Goal: Information Seeking & Learning: Learn about a topic

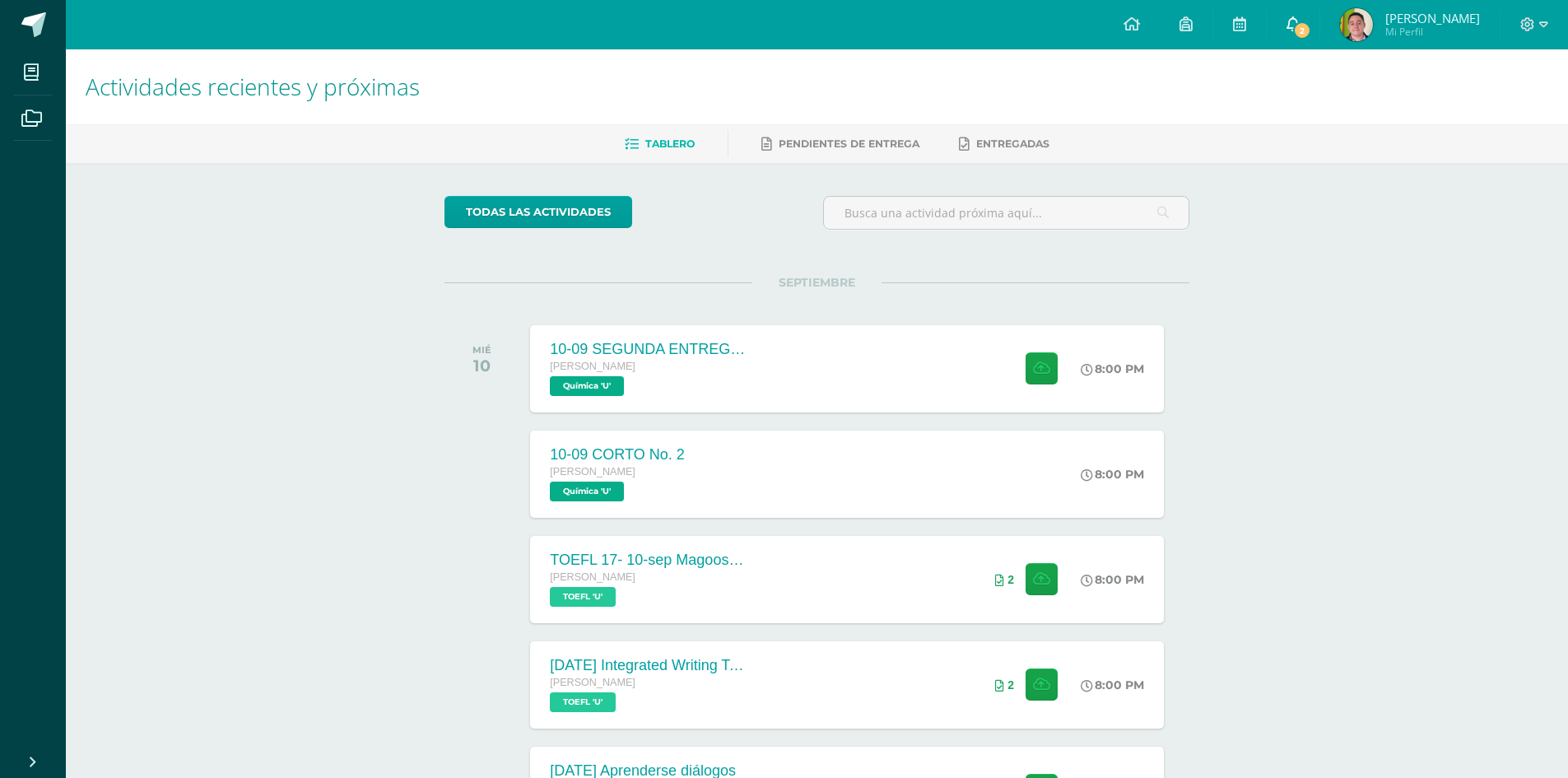
click at [1299, 10] on link "2" at bounding box center [1292, 25] width 52 height 50
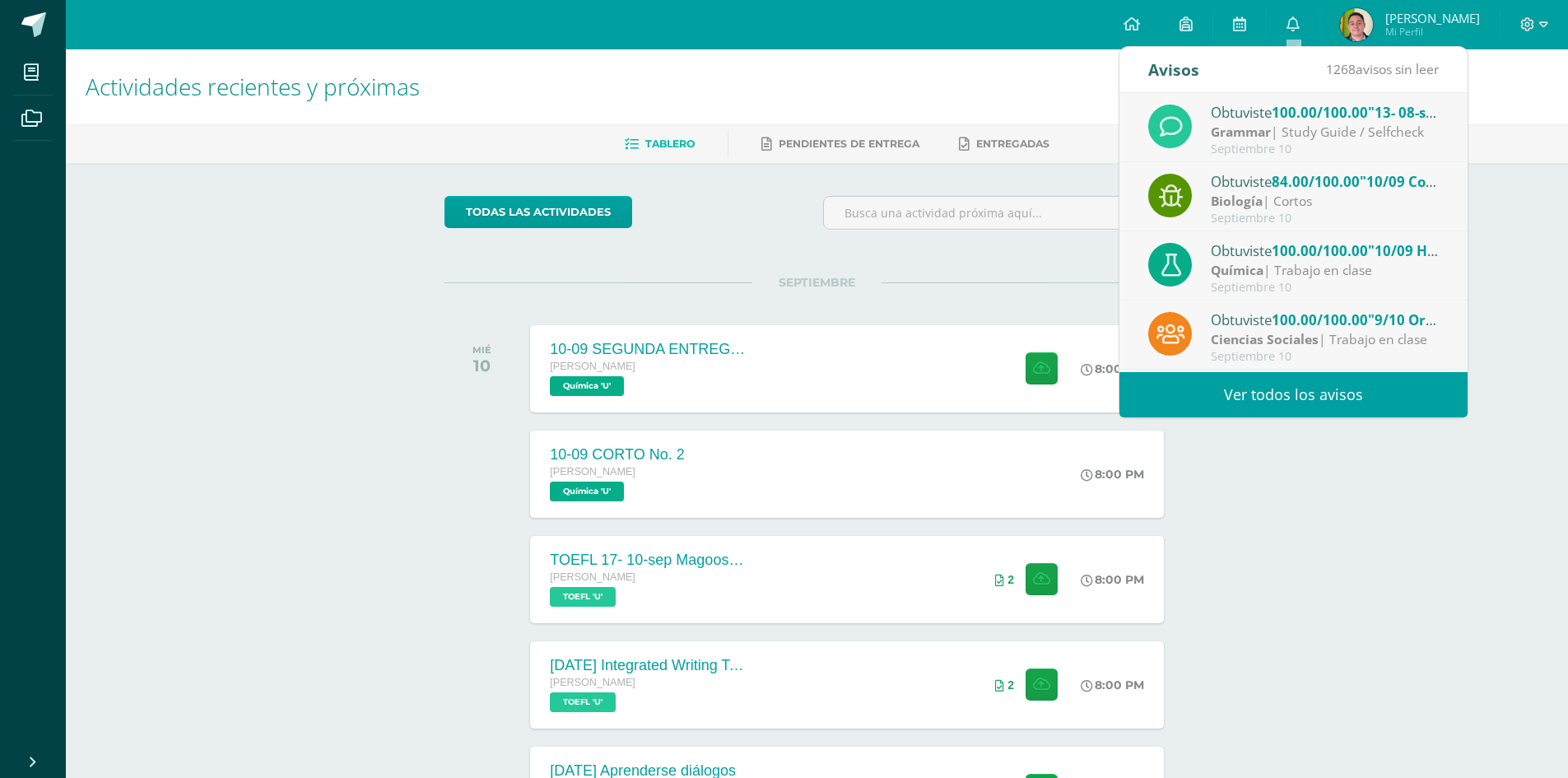
click at [970, 73] on h1 "Actividades recientes y próximas" at bounding box center [817, 87] width 1462 height 75
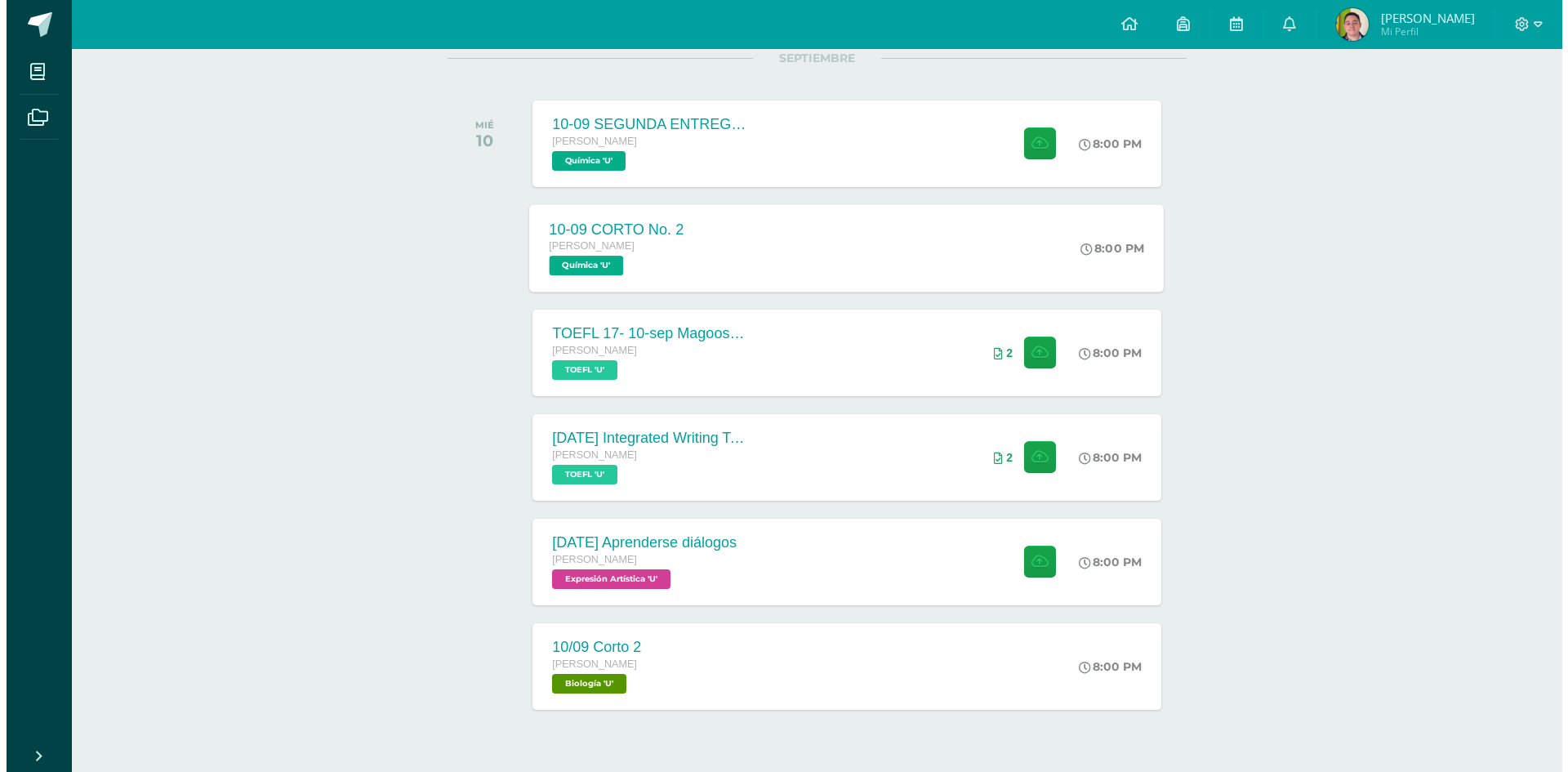
scroll to position [245, 0]
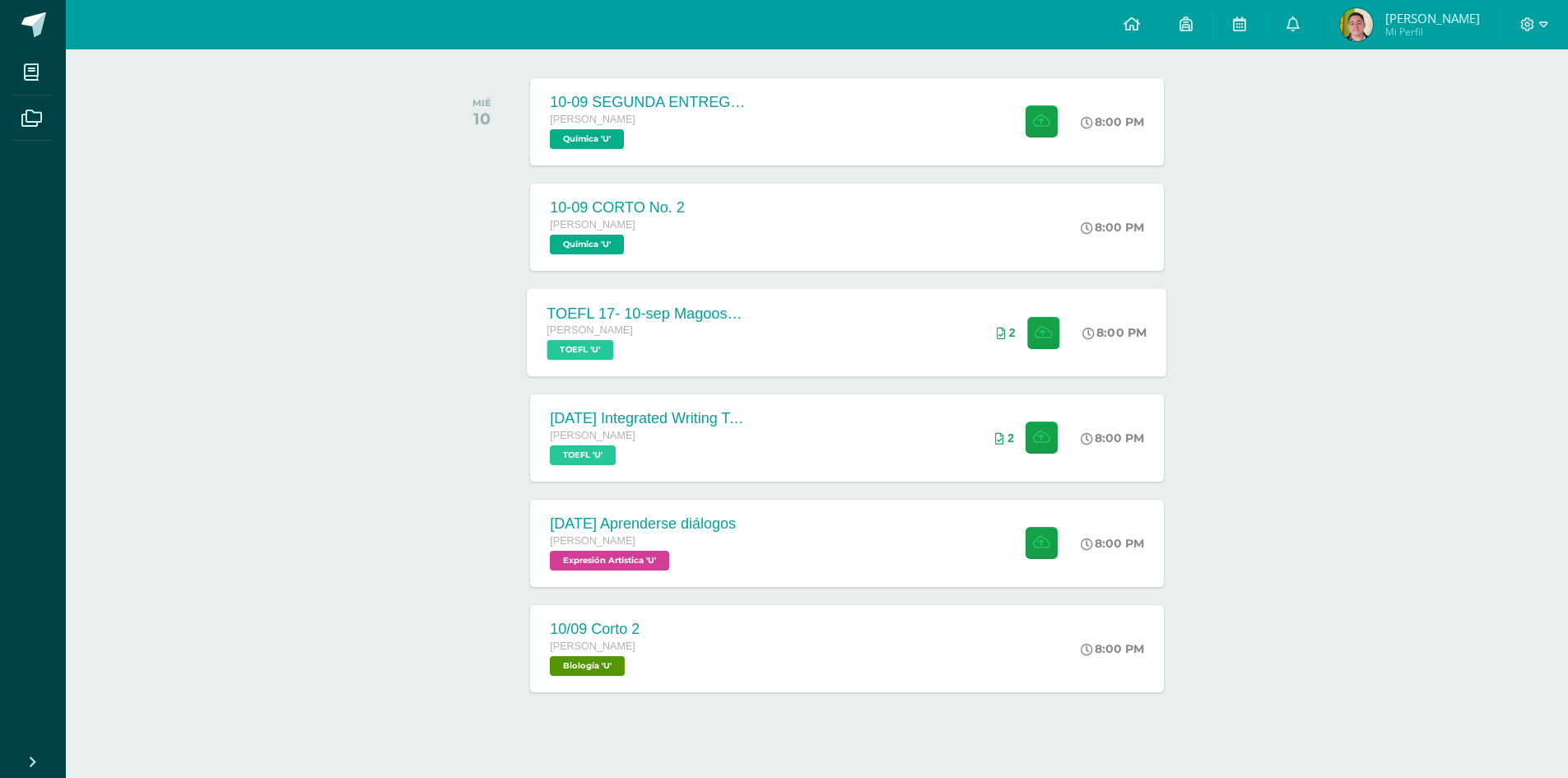
click at [691, 349] on div "[PERSON_NAME] TOEFL 'U'" at bounding box center [647, 341] width 199 height 38
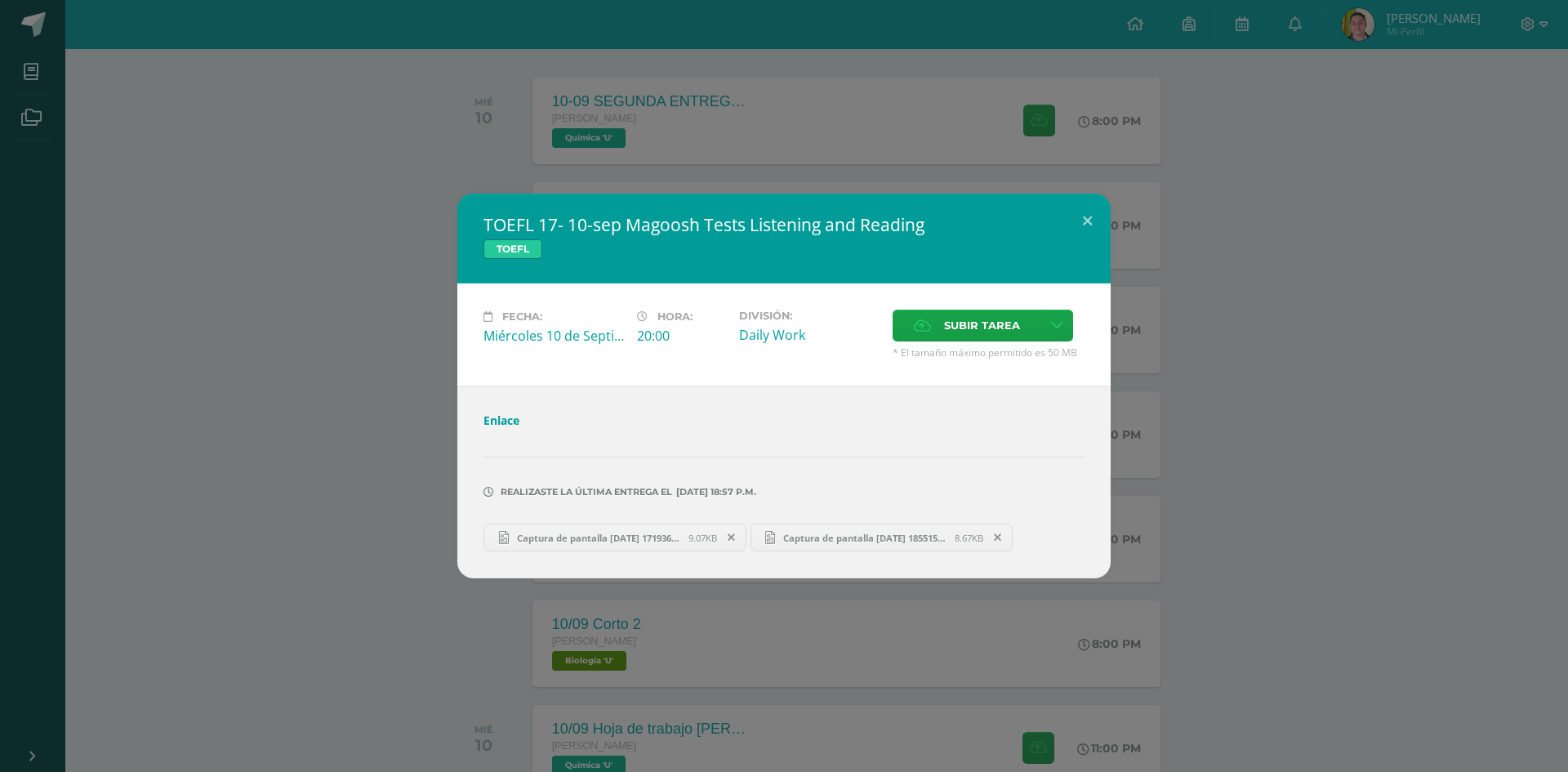
click at [570, 529] on link "Captura de pantalla [DATE] 171936.png 9.07KB" at bounding box center [614, 537] width 263 height 28
click at [853, 537] on span "Captura de pantalla [DATE] 185515.png" at bounding box center [865, 538] width 180 height 12
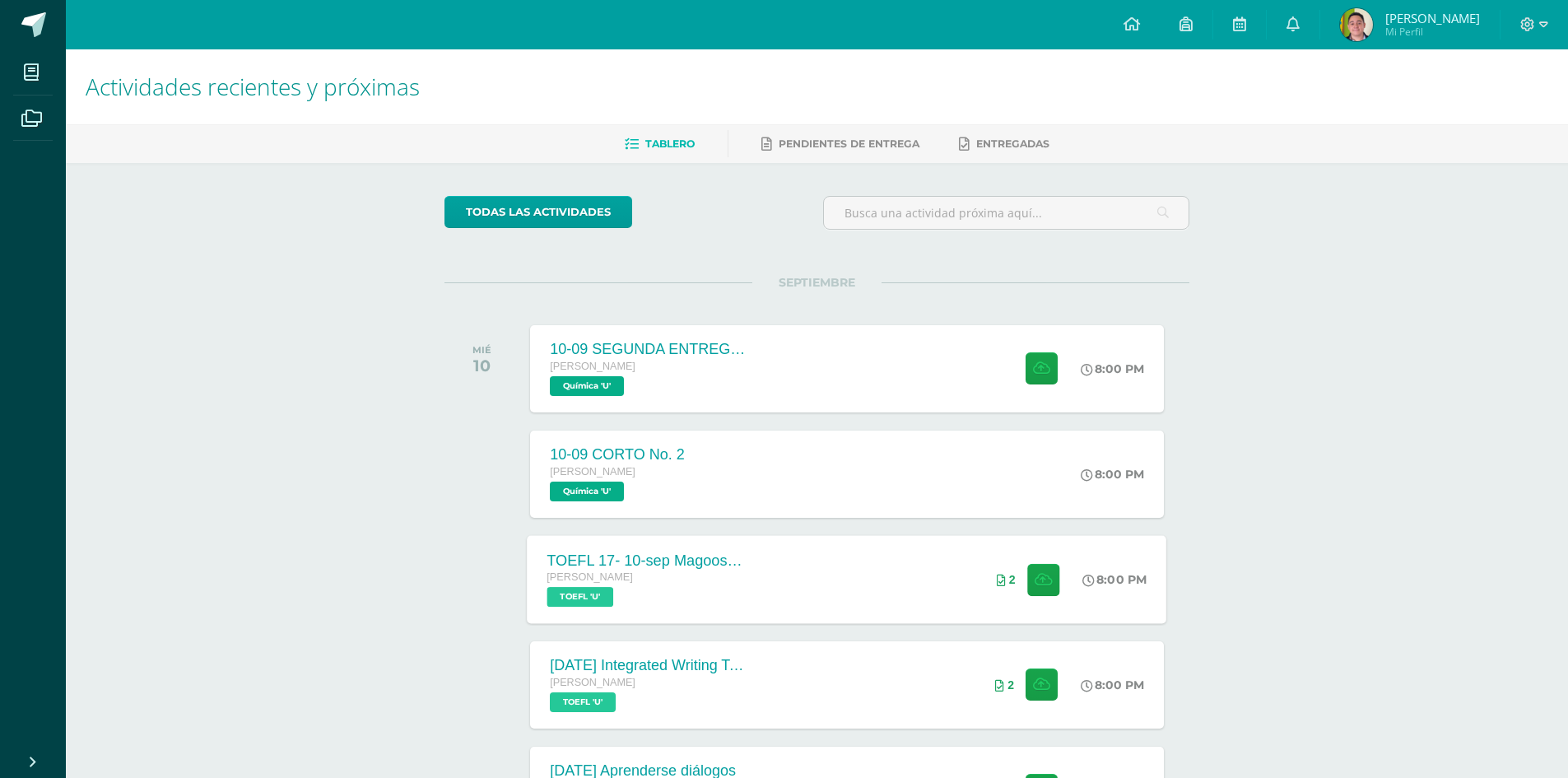
click at [762, 590] on div "TOEFL 17- 10-sep Magoosh Tests Listening and Reading Quinto Bachillerato TOEFL …" at bounding box center [647, 579] width 240 height 88
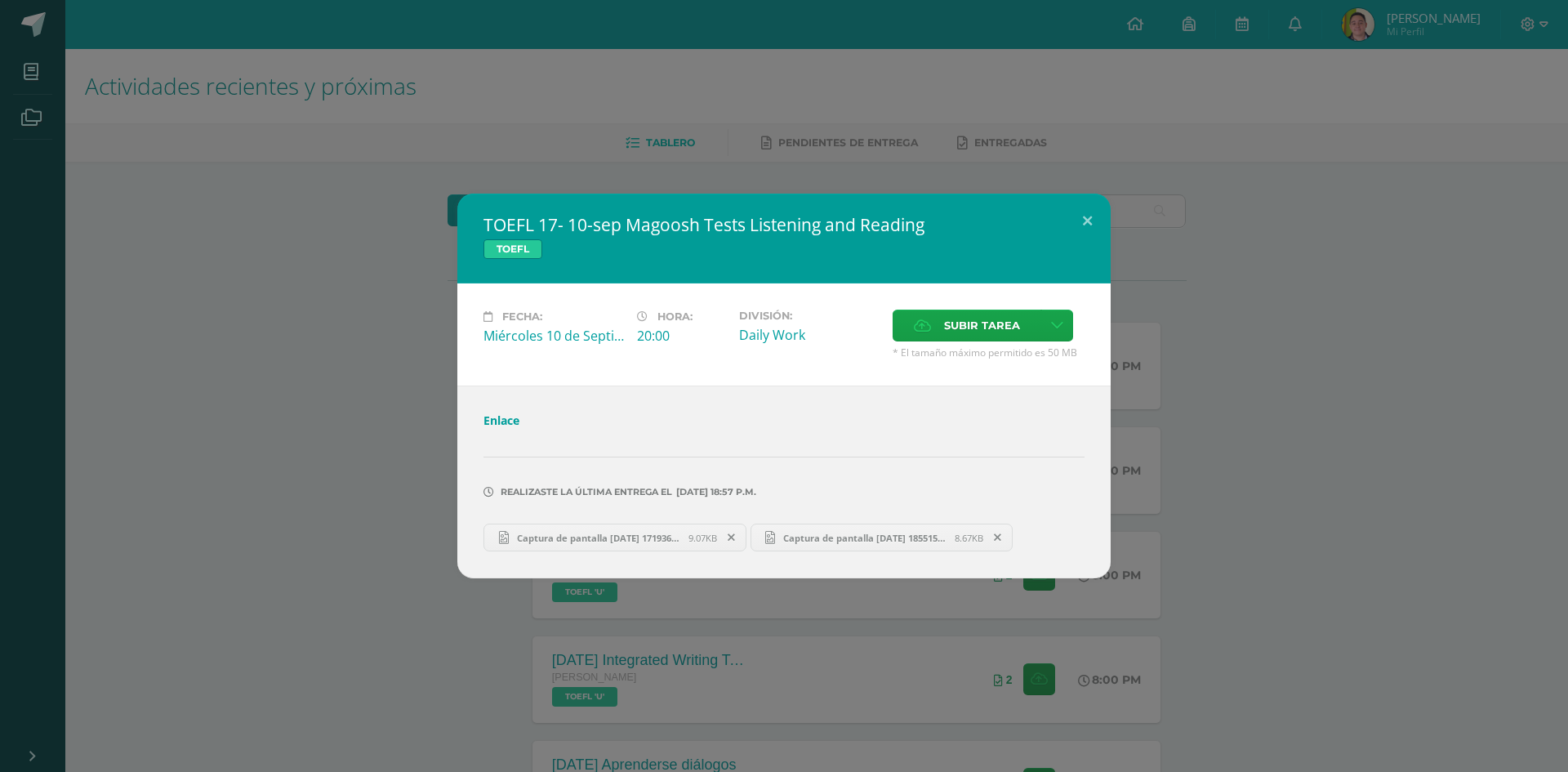
click at [904, 549] on link "Captura de pantalla 2025-09-08 185515.png 8.67KB" at bounding box center [882, 537] width 263 height 28
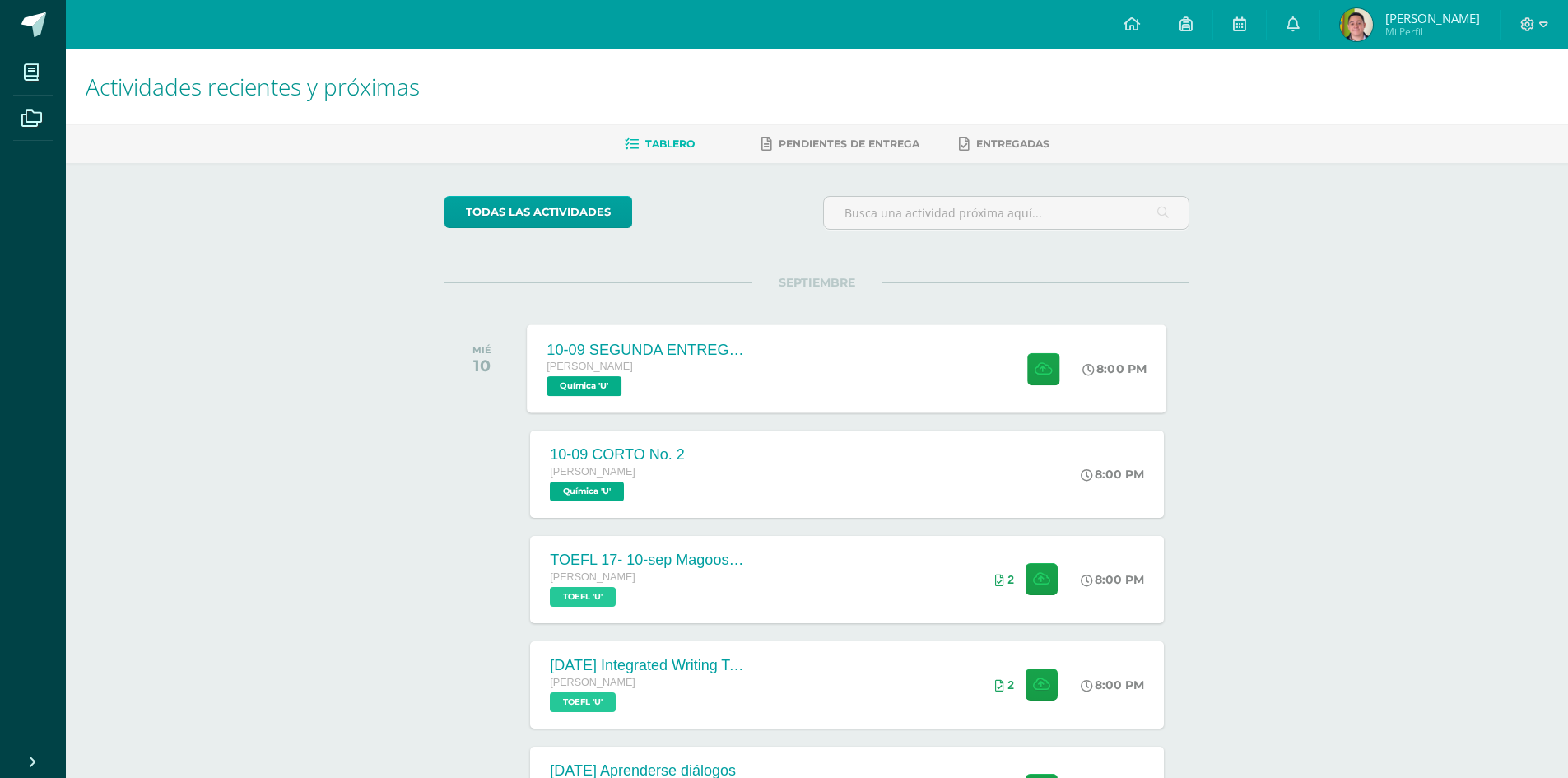
click at [828, 382] on div "10-09 SEGUNDA ENTREGA DE GUÍA Quinto Bachillerato Química 'U' 8:00 PM 10-09 SEG…" at bounding box center [847, 368] width 640 height 88
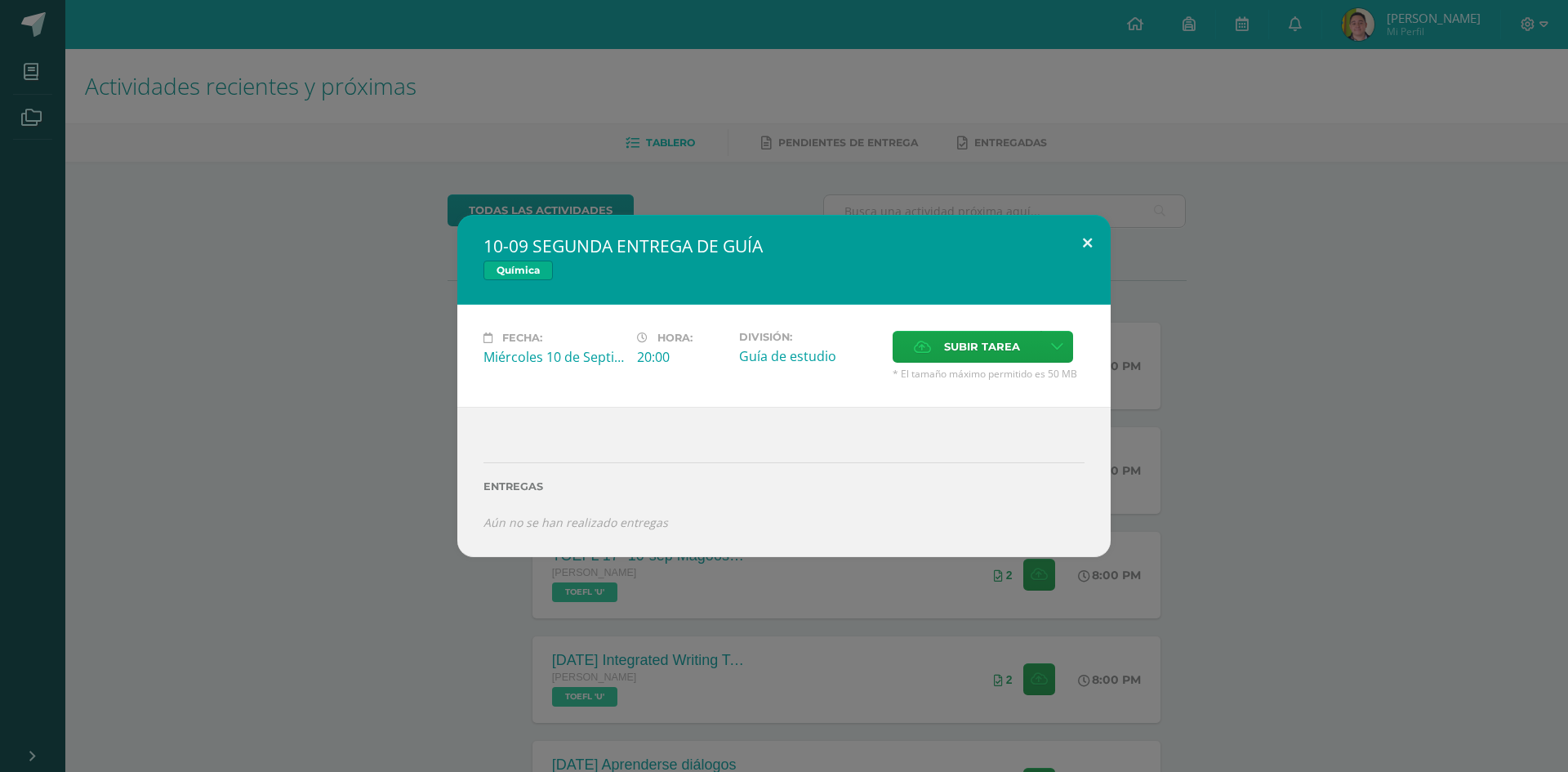
click at [1076, 242] on button at bounding box center [1087, 242] width 47 height 55
